Goal: Contribute content

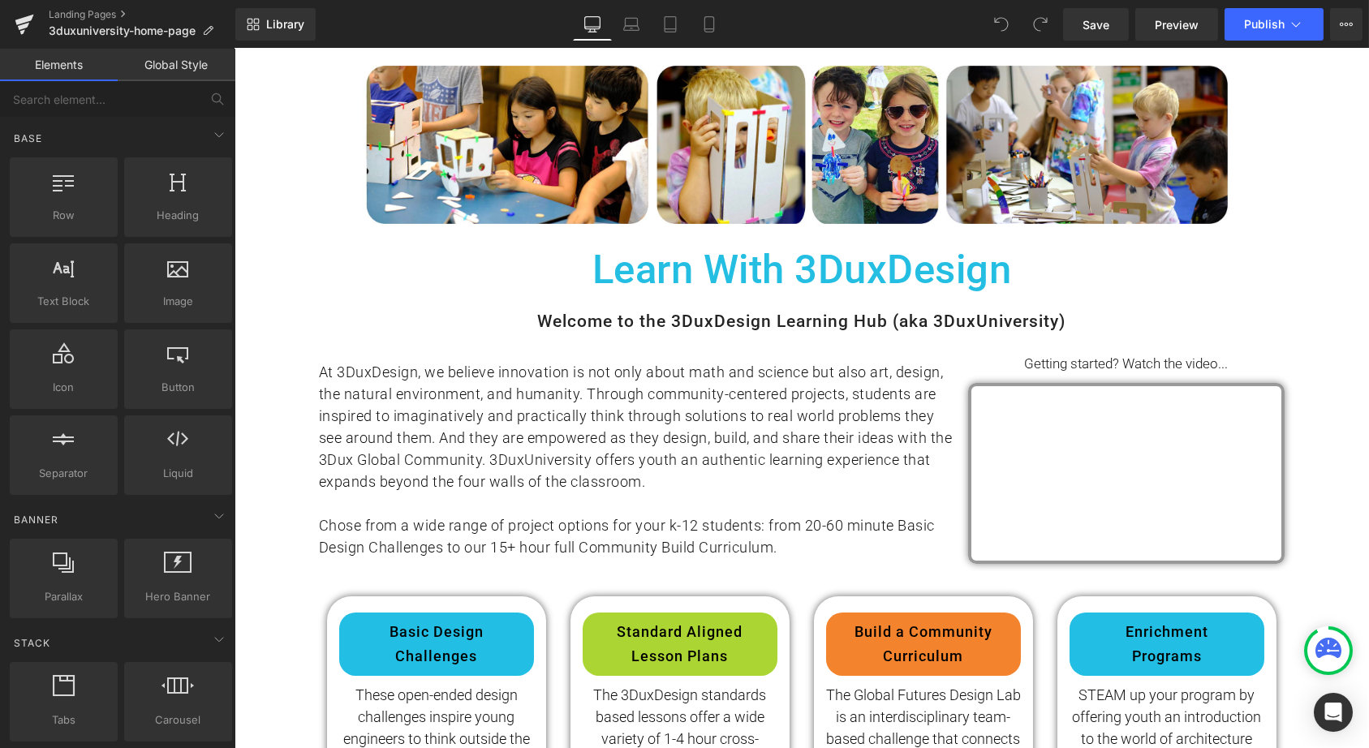
scroll to position [142, 0]
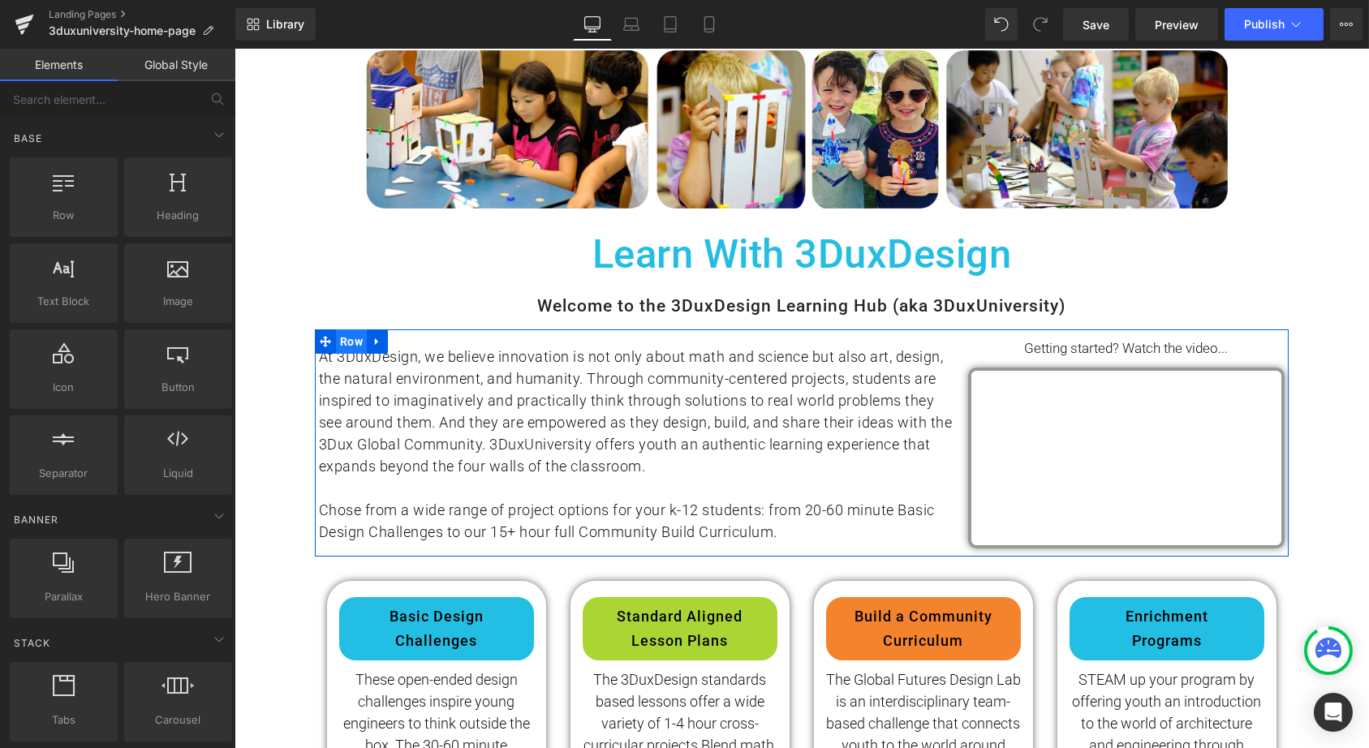
click at [351, 339] on span "Row" at bounding box center [350, 342] width 31 height 24
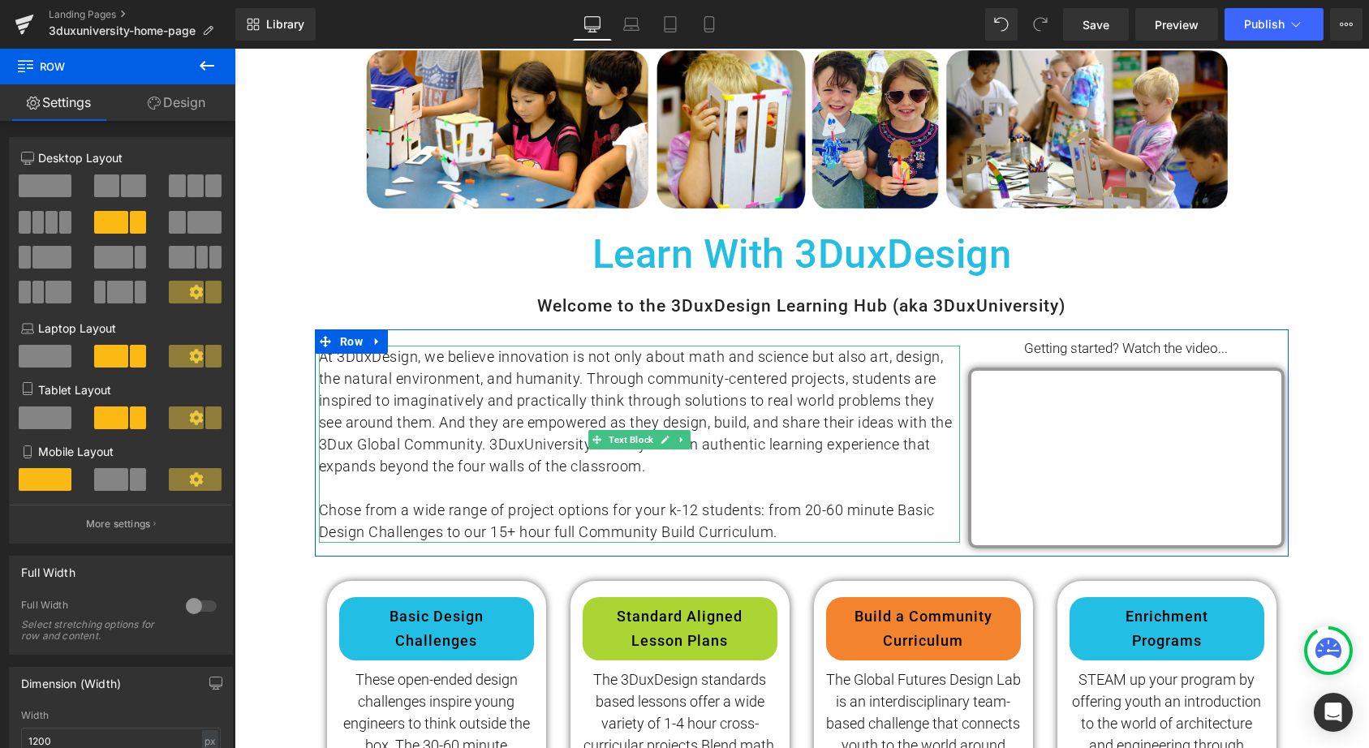
click at [720, 467] on div "At 3DuxDesign, we believe innovation is not only about math and science but als…" at bounding box center [638, 411] width 641 height 131
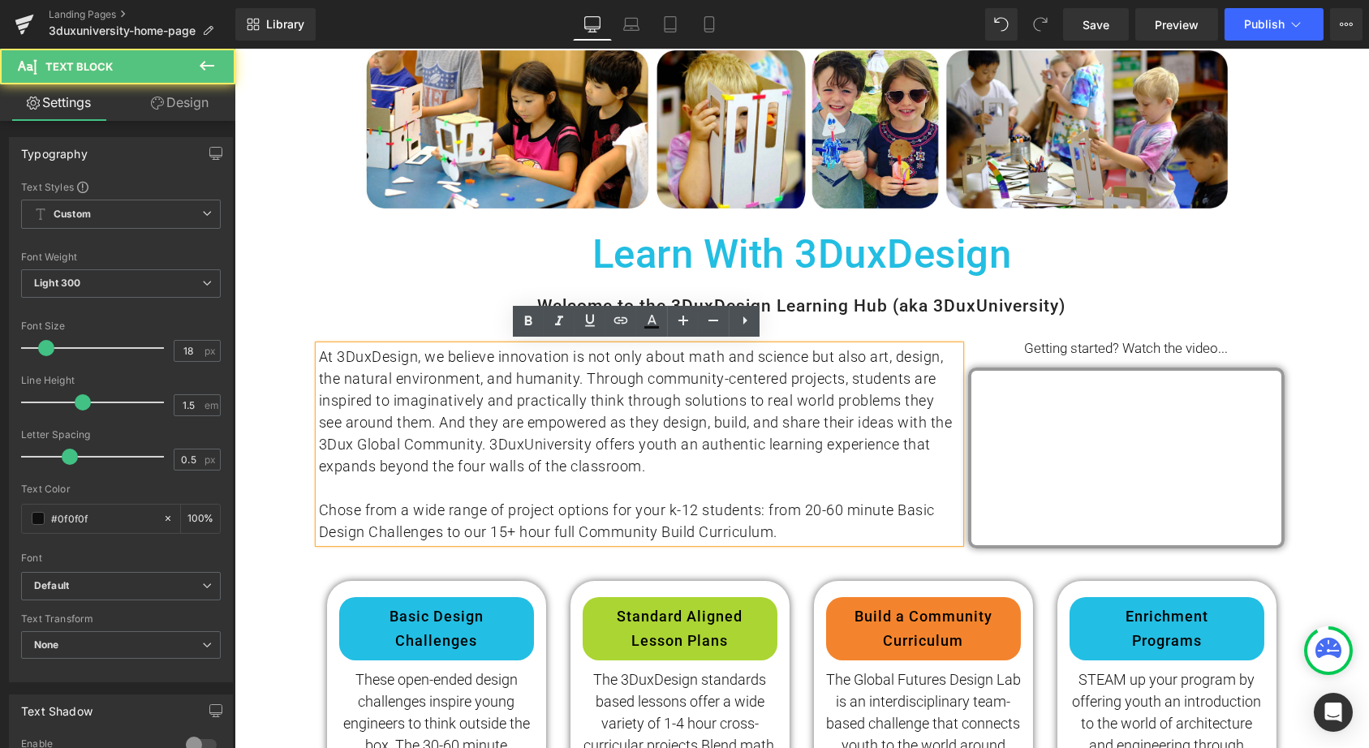
click at [690, 453] on div "At 3DuxDesign, we believe innovation is not only about math and science but als…" at bounding box center [638, 411] width 641 height 131
click at [670, 454] on div "At 3DuxDesign, we believe innovation is not only about math and science but als…" at bounding box center [638, 411] width 641 height 131
click at [642, 477] on div at bounding box center [638, 488] width 641 height 22
click at [651, 463] on div "At 3DuxDesign, we believe innovation is not only about math and science but als…" at bounding box center [638, 411] width 641 height 131
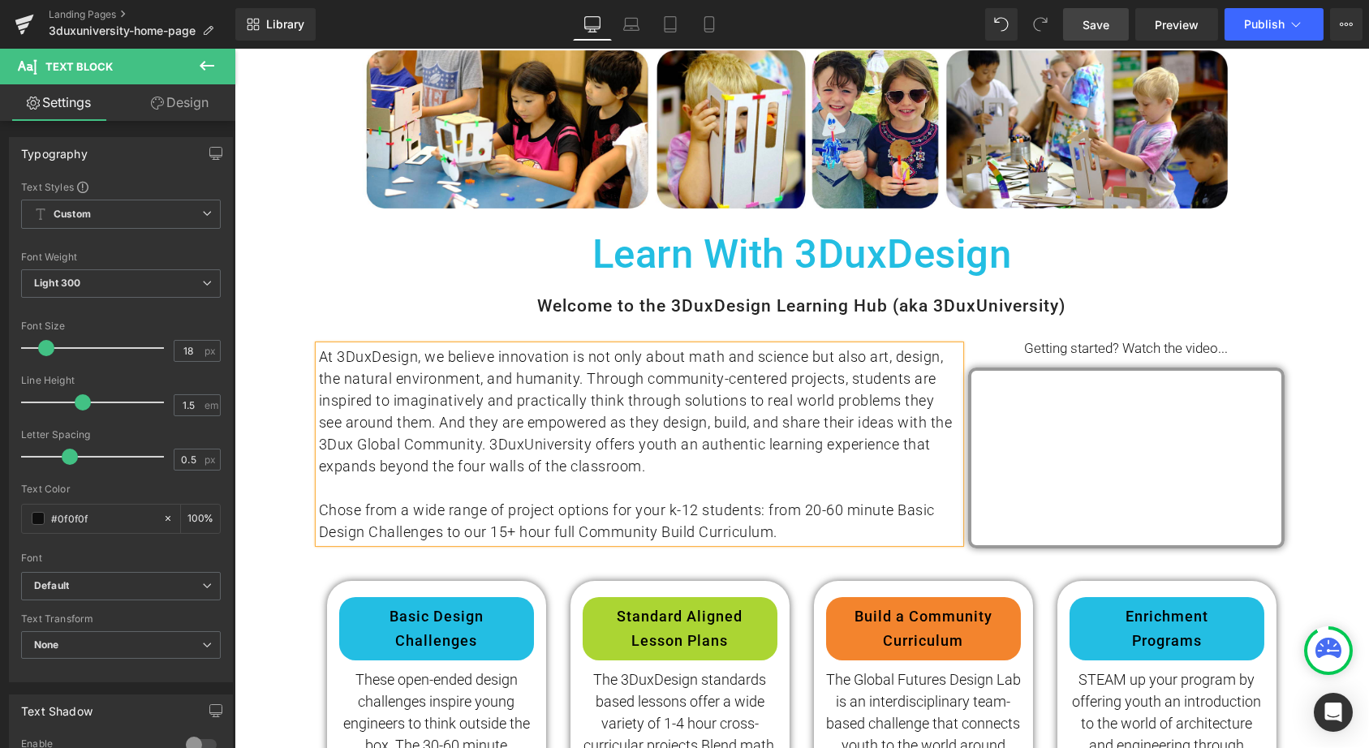
click at [1099, 18] on span "Save" at bounding box center [1096, 24] width 27 height 17
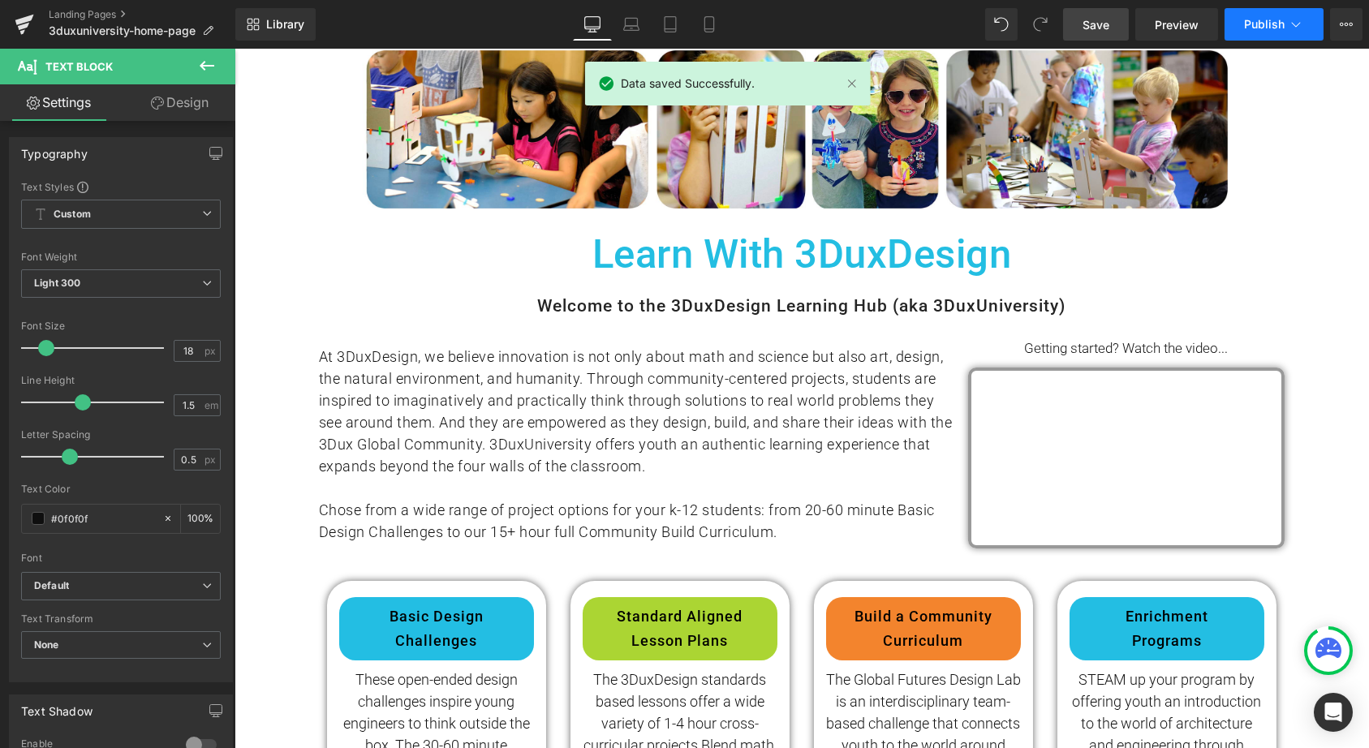
click at [1273, 29] on span "Publish" at bounding box center [1264, 24] width 41 height 13
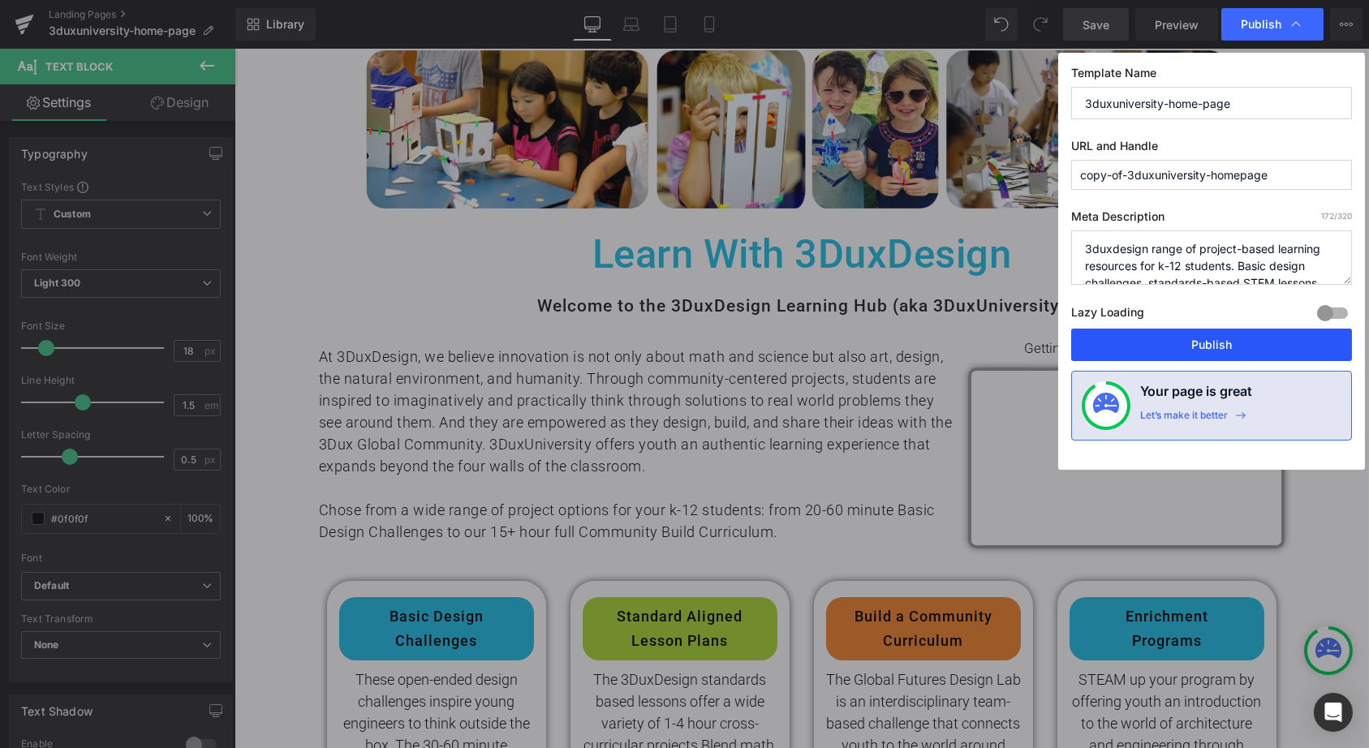
click at [1210, 343] on button "Publish" at bounding box center [1211, 345] width 281 height 32
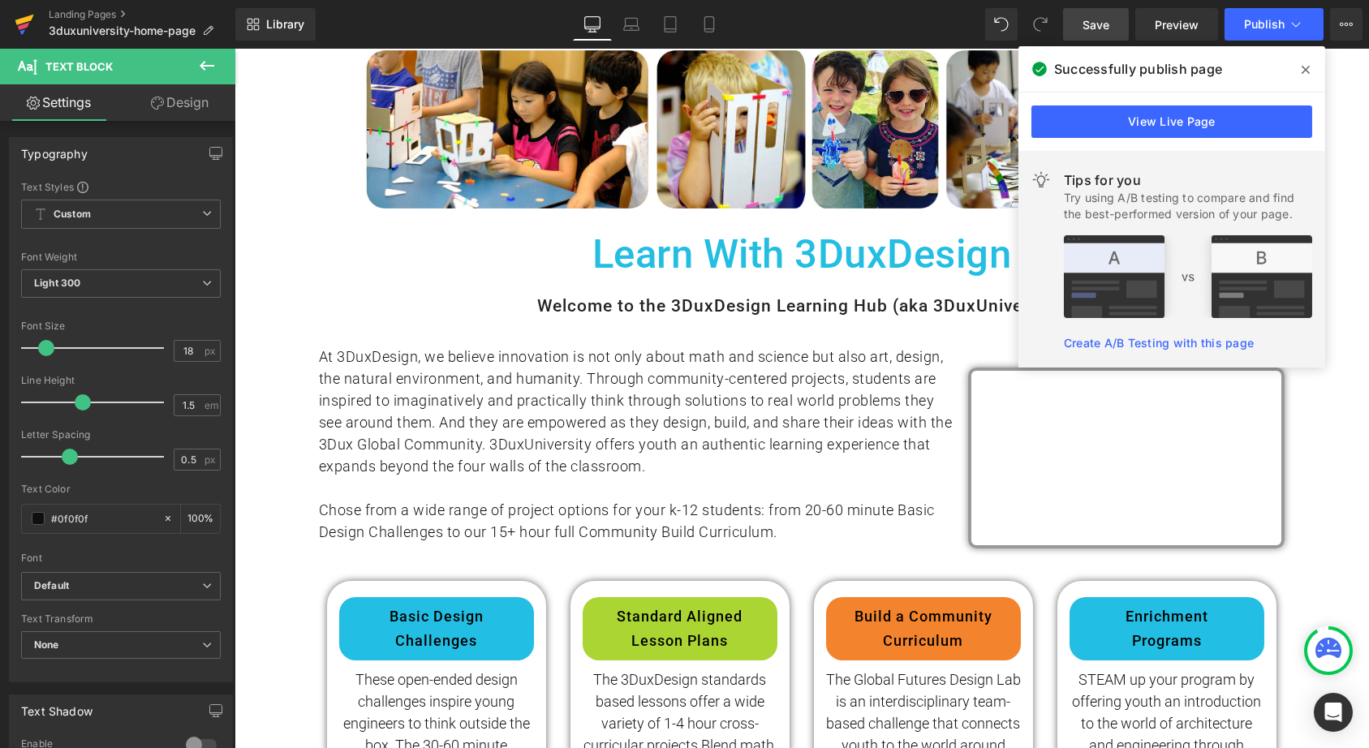
click at [25, 15] on icon at bounding box center [24, 24] width 19 height 41
